Goal: Find specific page/section: Find specific page/section

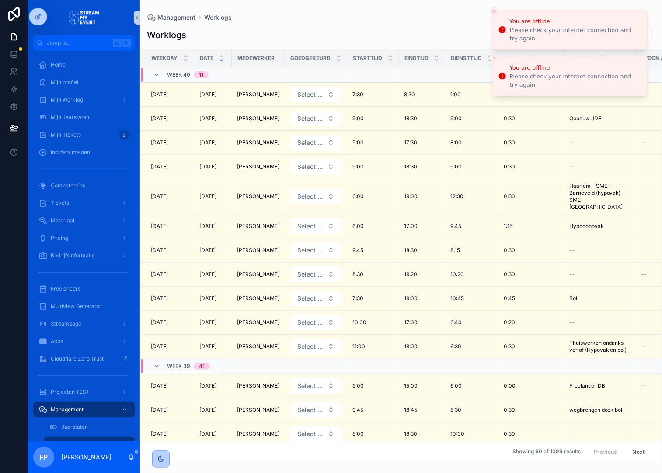
click at [496, 12] on icon "Close toast" at bounding box center [494, 11] width 5 height 5
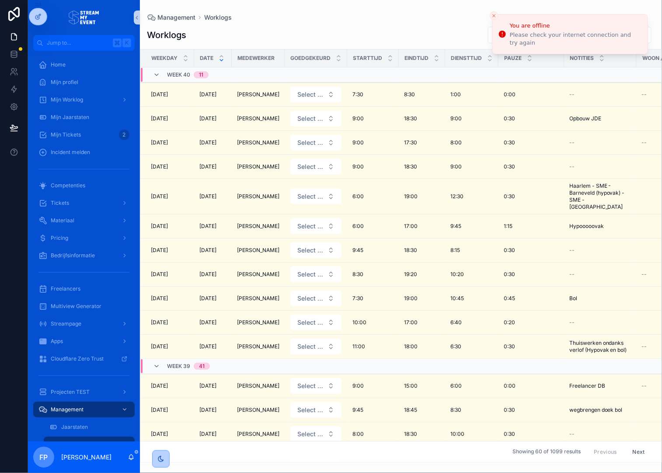
click at [496, 12] on button "Close toast" at bounding box center [494, 15] width 9 height 9
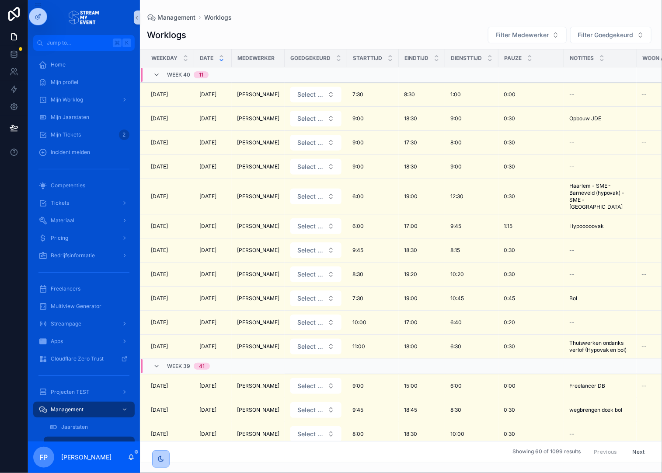
click at [368, 14] on div "Management Worklogs" at bounding box center [401, 17] width 508 height 7
